Goal: Use online tool/utility: Utilize a website feature to perform a specific function

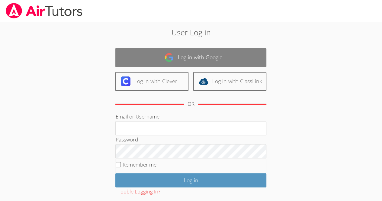
click at [230, 52] on link "Log in with Google" at bounding box center [190, 57] width 151 height 19
click at [236, 55] on link "Log in with Google" at bounding box center [190, 57] width 151 height 19
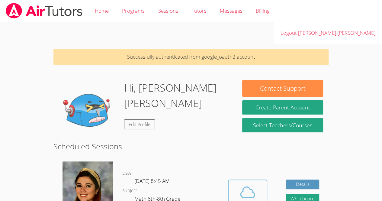
click at [245, 201] on div "Cloud Room" at bounding box center [247, 205] width 31 height 8
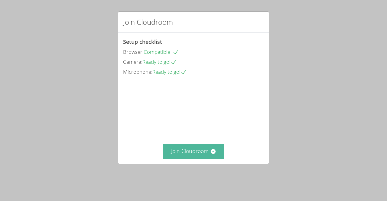
click at [193, 156] on button "Join Cloudroom" at bounding box center [194, 151] width 62 height 15
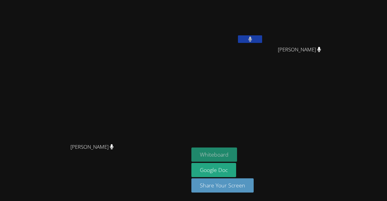
click at [221, 156] on button "Whiteboard" at bounding box center [214, 155] width 46 height 14
